Goal: Task Accomplishment & Management: Manage account settings

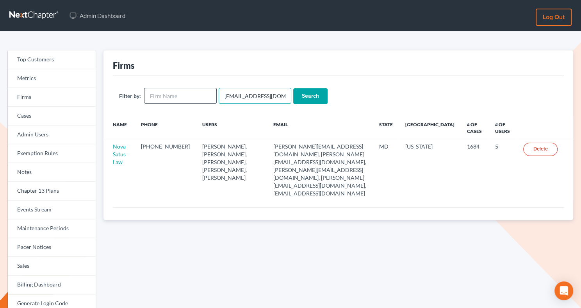
drag, startPoint x: 275, startPoint y: 96, endPoint x: 209, endPoint y: 95, distance: 66.4
click at [209, 95] on form "Filter by: emabuena@gmail.com Search" at bounding box center [338, 96] width 439 height 16
paste input "jthayer@neattys"
type input "[EMAIL_ADDRESS][DOMAIN_NAME]"
click at [302, 97] on input "Search" at bounding box center [310, 96] width 34 height 16
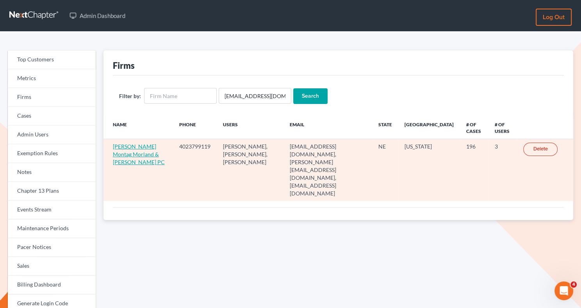
click at [147, 148] on link "[PERSON_NAME] Montag Morland & [PERSON_NAME] PC" at bounding box center [139, 154] width 52 height 22
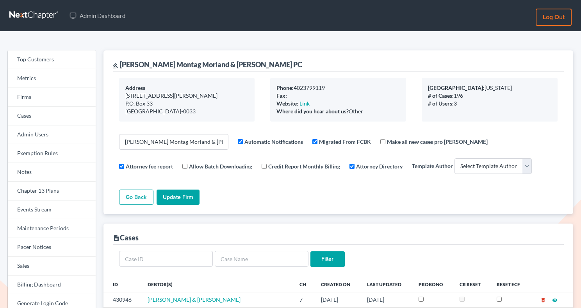
select select
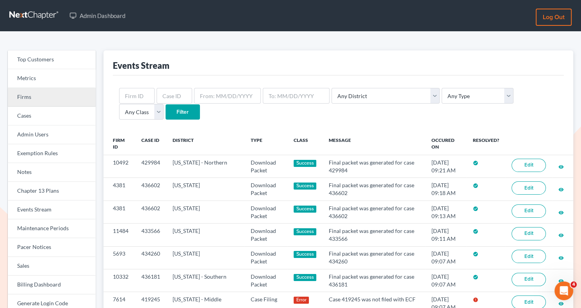
click at [73, 94] on link "Firms" at bounding box center [52, 97] width 88 height 19
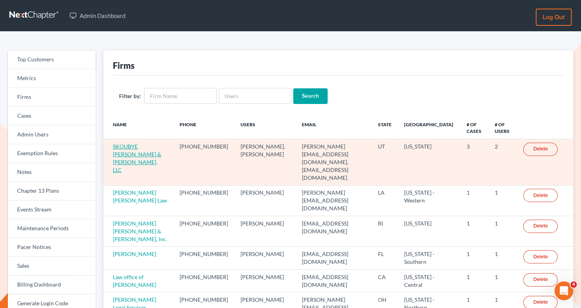
click at [140, 149] on link "SKOUBYE [PERSON_NAME] & [PERSON_NAME], LLC" at bounding box center [137, 158] width 48 height 30
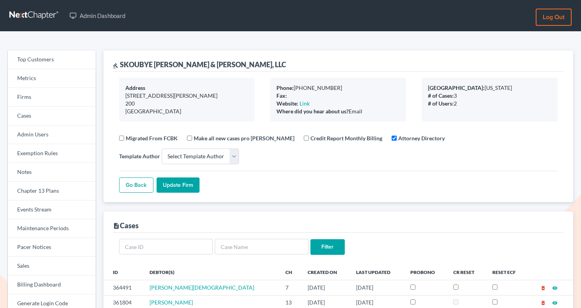
select select
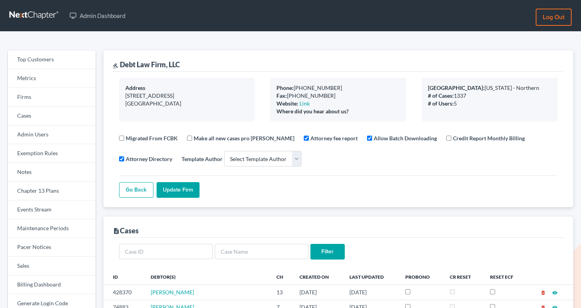
select select
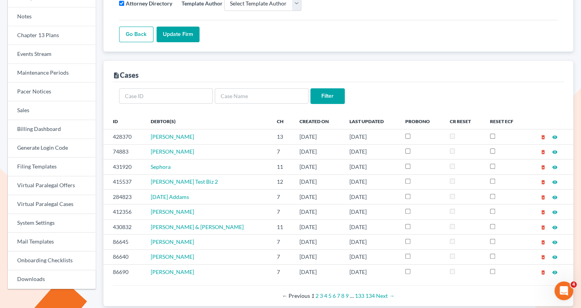
scroll to position [157, 0]
